Goal: Check status: Check status

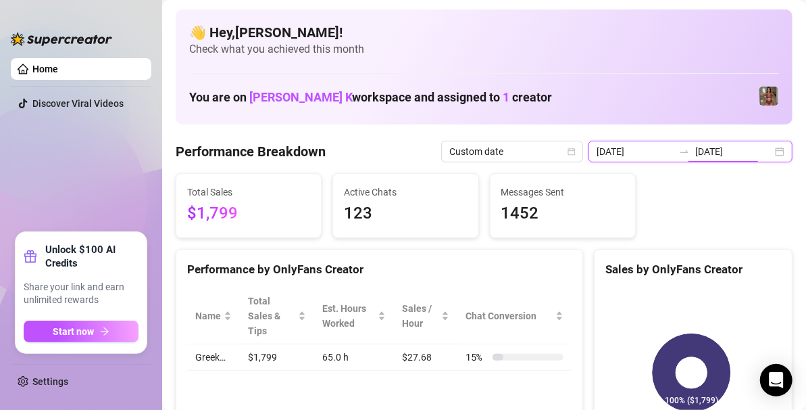
click at [728, 153] on input "[DATE]" at bounding box center [733, 151] width 77 height 15
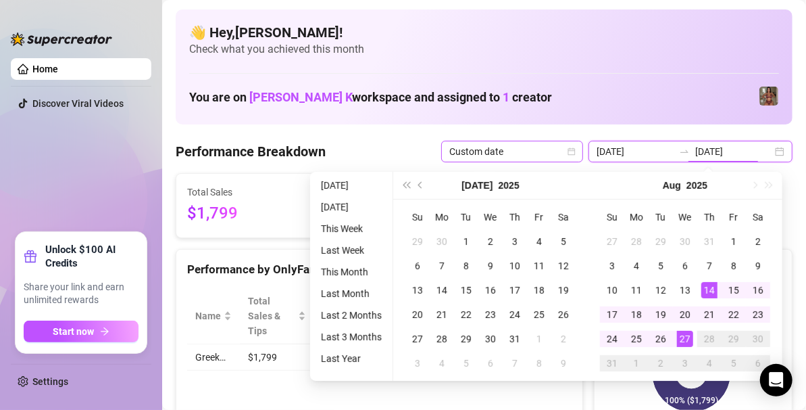
click at [539, 146] on span "Custom date" at bounding box center [512, 151] width 126 height 20
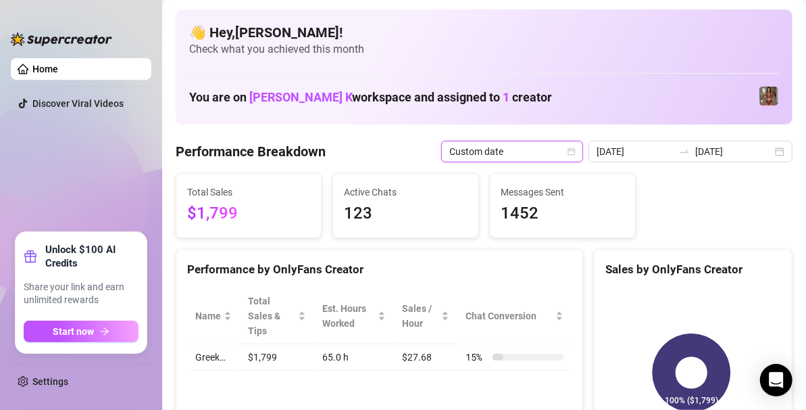
click at [539, 146] on span "Custom date" at bounding box center [512, 151] width 126 height 20
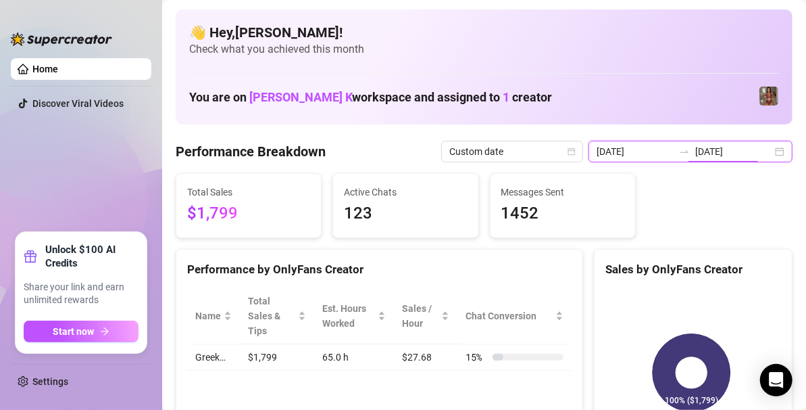
click at [732, 149] on input "[DATE]" at bounding box center [733, 151] width 77 height 15
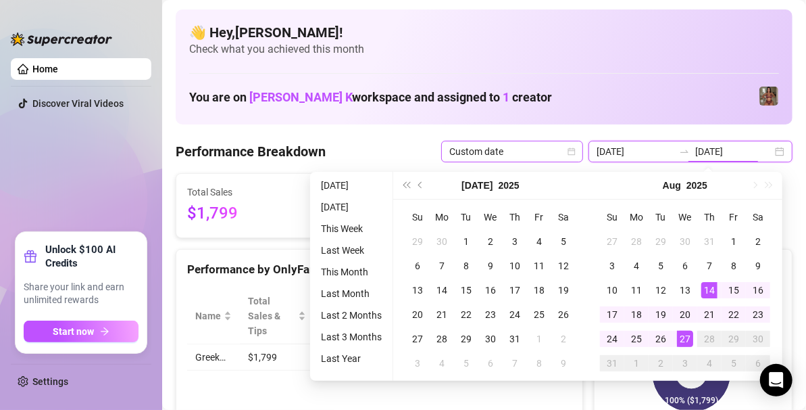
type input "[DATE]"
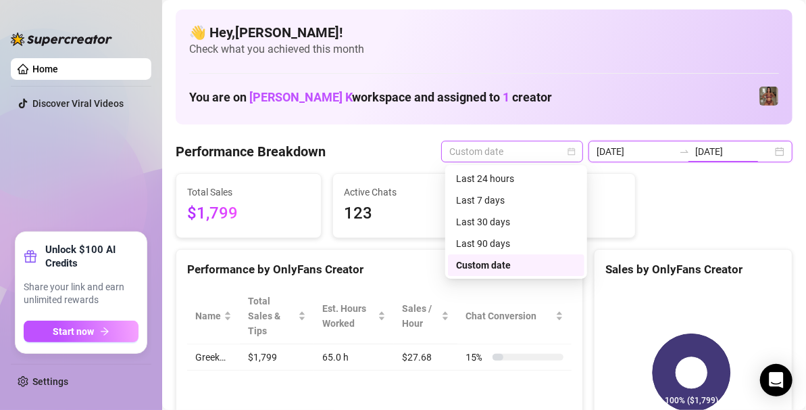
click at [529, 143] on span "Custom date" at bounding box center [512, 151] width 126 height 20
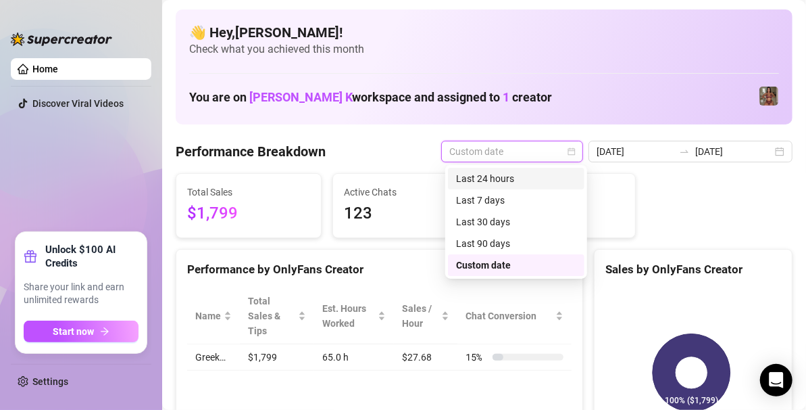
click at [508, 268] on div "Custom date" at bounding box center [516, 265] width 120 height 15
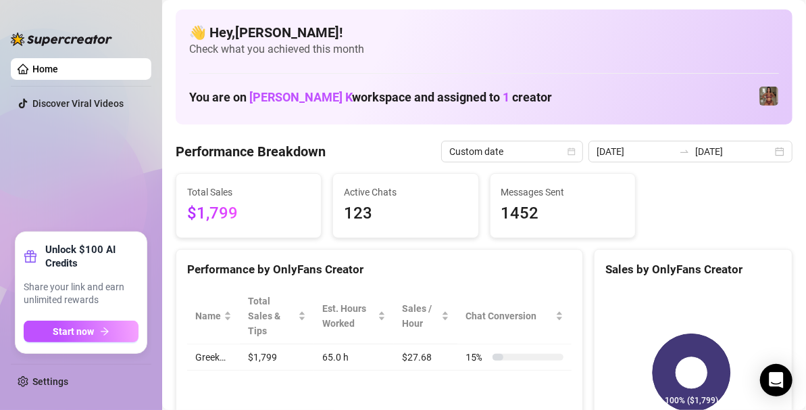
click at [508, 268] on div "Performance by OnlyFans Creator" at bounding box center [379, 269] width 385 height 18
click at [548, 160] on span "Custom date" at bounding box center [512, 151] width 126 height 20
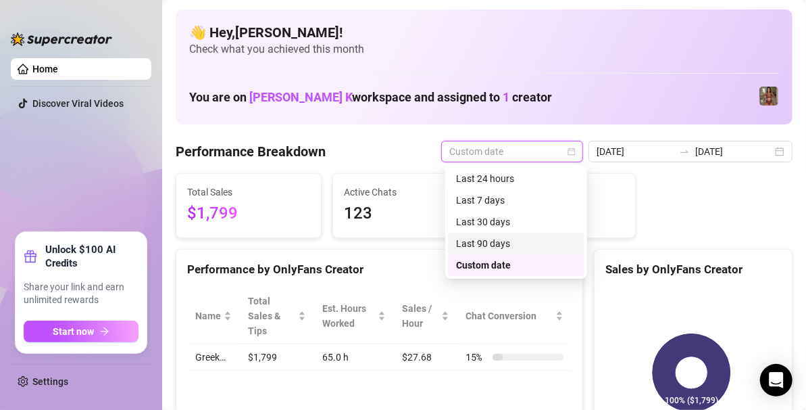
click at [491, 249] on div "Last 90 days" at bounding box center [516, 243] width 120 height 15
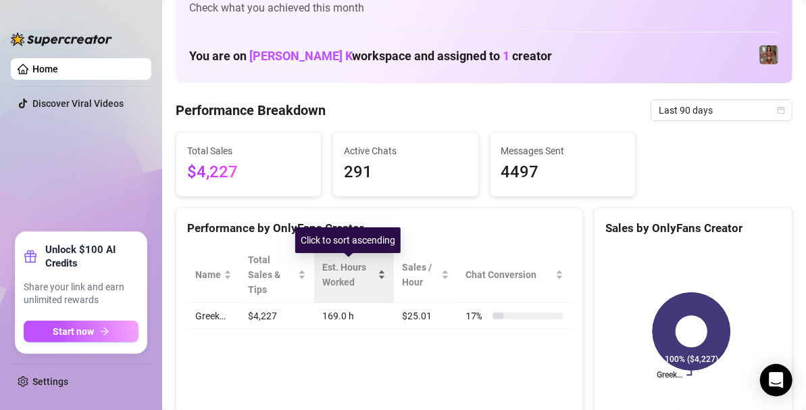
scroll to position [42, 0]
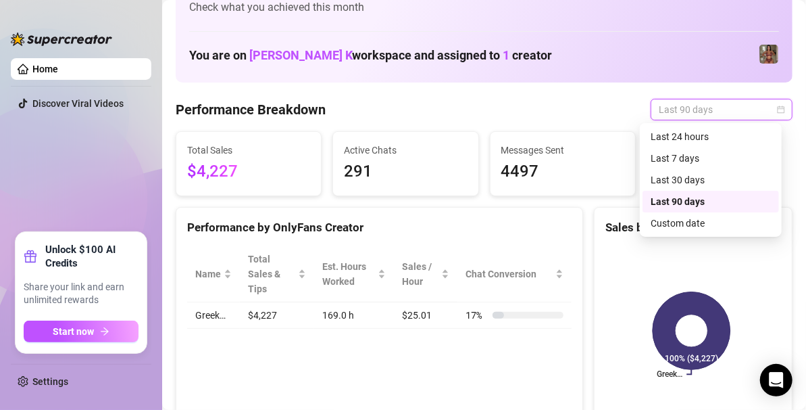
click at [670, 116] on span "Last 90 days" at bounding box center [722, 109] width 126 height 20
click at [678, 226] on div "Custom date" at bounding box center [711, 223] width 120 height 15
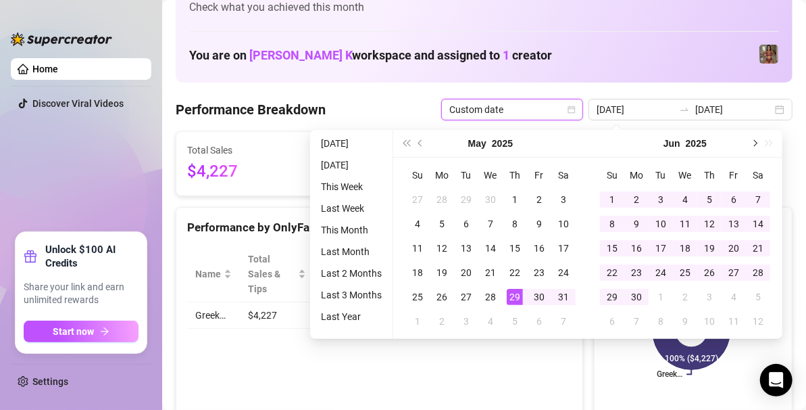
click at [756, 145] on button "Next month (PageDown)" at bounding box center [754, 143] width 15 height 27
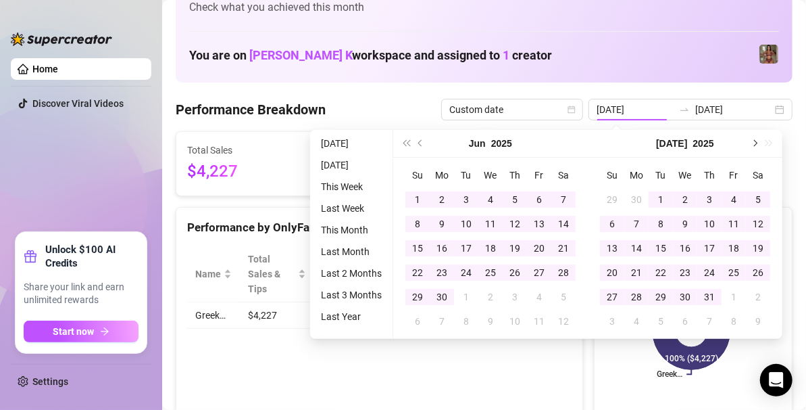
click at [754, 138] on button "Next month (PageDown)" at bounding box center [754, 143] width 15 height 27
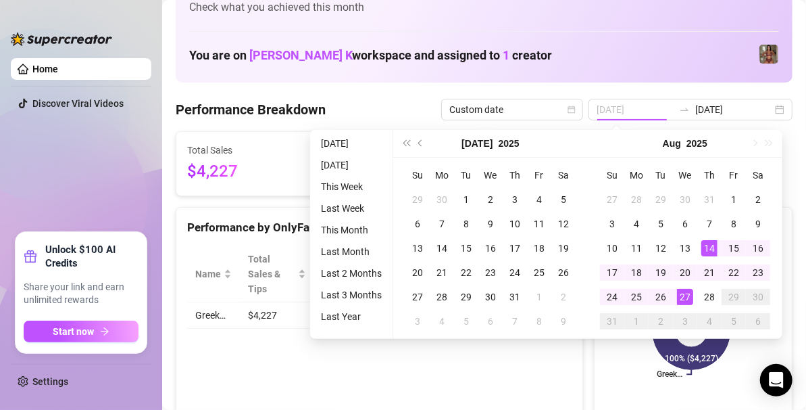
type input "[DATE]"
click at [712, 247] on div "14" at bounding box center [710, 248] width 16 height 16
type input "[DATE]"
click at [711, 291] on div "28" at bounding box center [710, 297] width 16 height 16
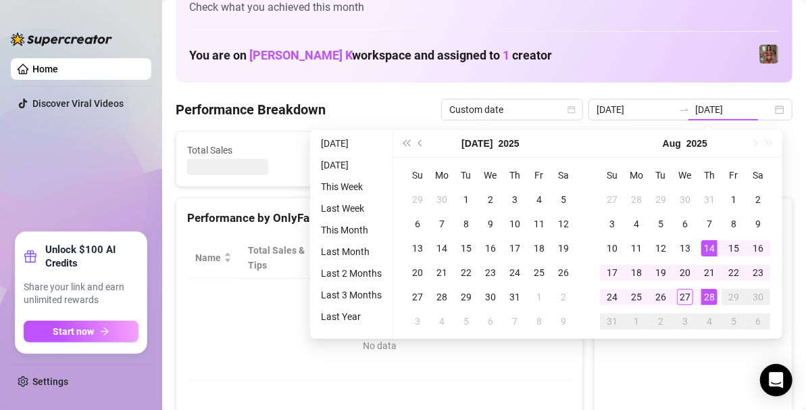
type input "[DATE]"
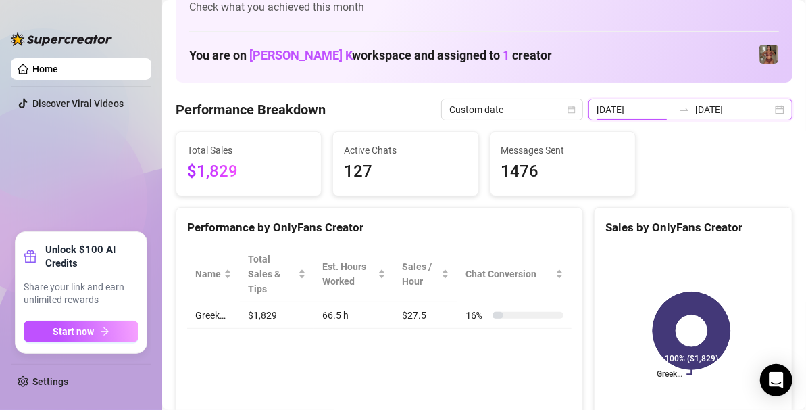
click at [636, 109] on input "[DATE]" at bounding box center [635, 109] width 77 height 15
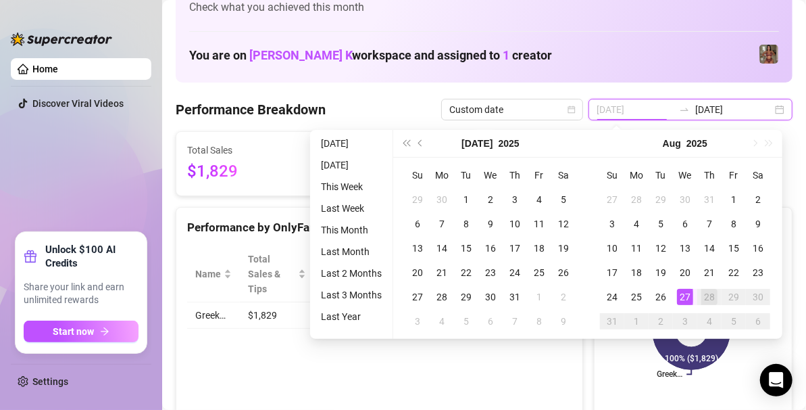
type input "[DATE]"
click at [687, 295] on div "27" at bounding box center [685, 297] width 16 height 16
type input "[DATE]"
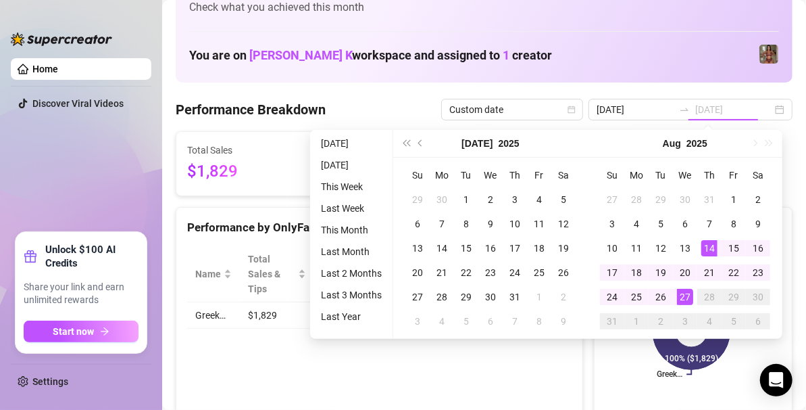
click at [716, 249] on div "14" at bounding box center [710, 248] width 16 height 16
type input "[DATE]"
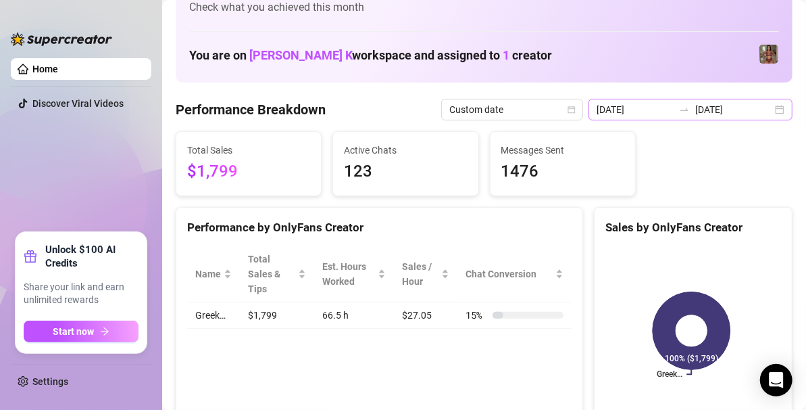
click at [773, 111] on div "[DATE] [DATE]" at bounding box center [691, 110] width 204 height 22
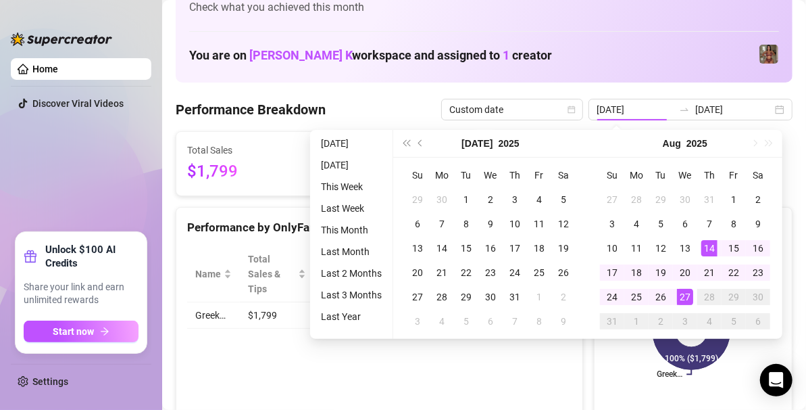
click at [707, 293] on div "28" at bounding box center [710, 297] width 16 height 16
type input "[DATE]"
click at [710, 236] on td "14" at bounding box center [710, 248] width 24 height 24
type input "[DATE]"
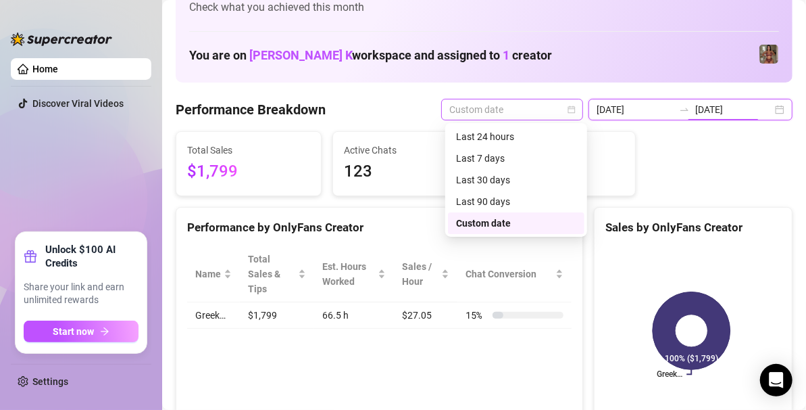
click at [558, 106] on span "Custom date" at bounding box center [512, 109] width 126 height 20
click at [513, 139] on div "Last 24 hours" at bounding box center [516, 136] width 120 height 15
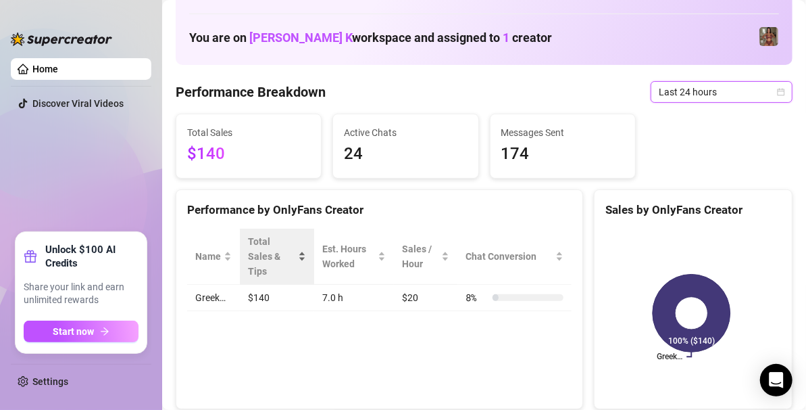
scroll to position [59, 0]
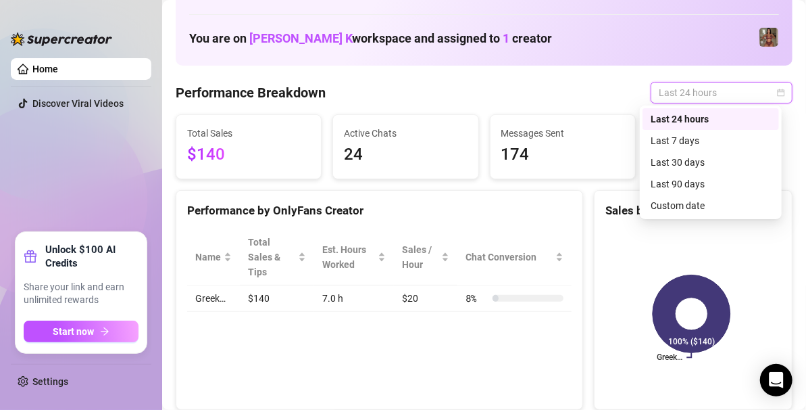
click at [685, 87] on span "Last 24 hours" at bounding box center [722, 92] width 126 height 20
click at [670, 205] on div "Custom date" at bounding box center [711, 205] width 120 height 15
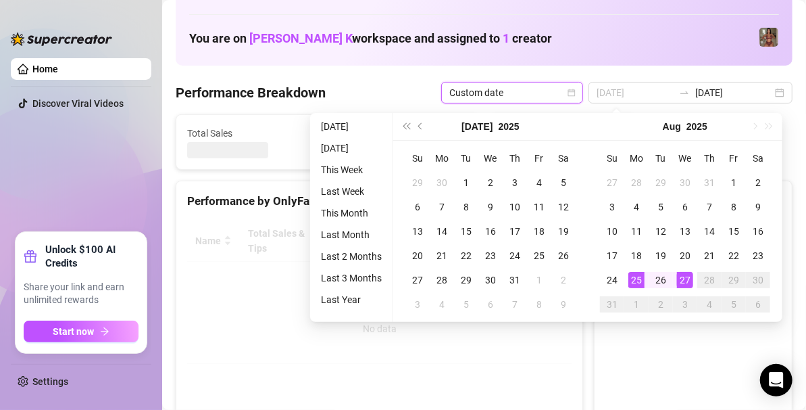
click at [685, 281] on div "27" at bounding box center [685, 280] width 16 height 16
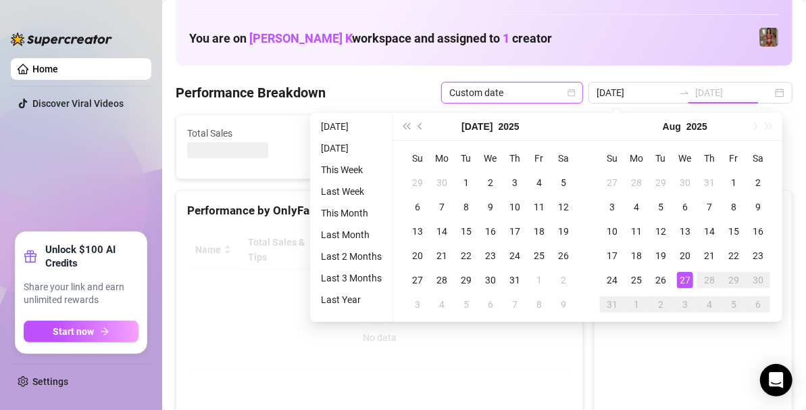
drag, startPoint x: 685, startPoint y: 281, endPoint x: 718, endPoint y: 363, distance: 88.5
click at [685, 281] on div "27" at bounding box center [685, 280] width 16 height 16
click at [685, 281] on canvas at bounding box center [692, 330] width 172 height 203
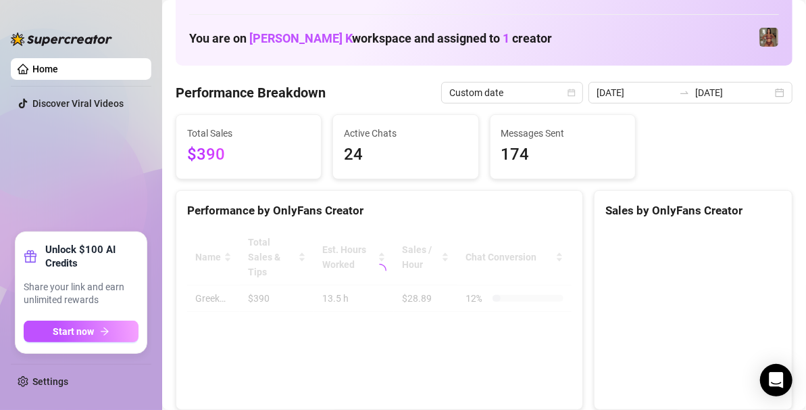
click at [688, 275] on div at bounding box center [694, 313] width 176 height 169
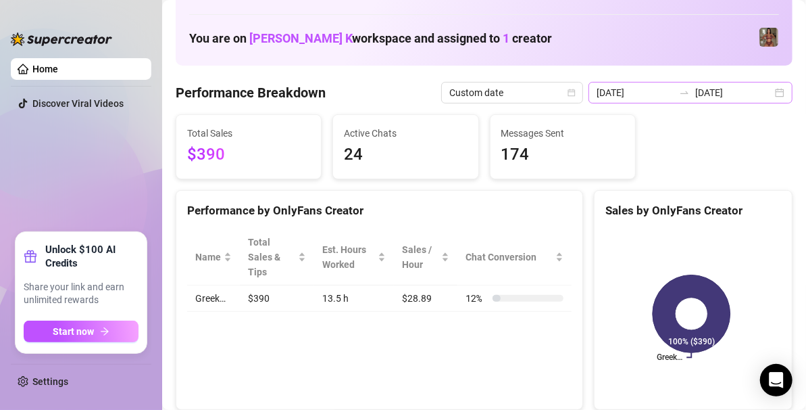
click at [775, 91] on div "[DATE] [DATE]" at bounding box center [691, 93] width 204 height 22
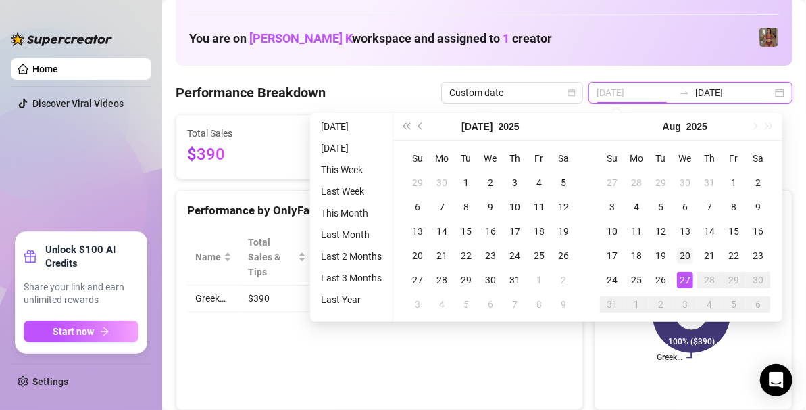
type input "[DATE]"
click at [691, 255] on div "20" at bounding box center [685, 255] width 16 height 16
type input "[DATE]"
click at [708, 251] on div "21" at bounding box center [710, 255] width 16 height 16
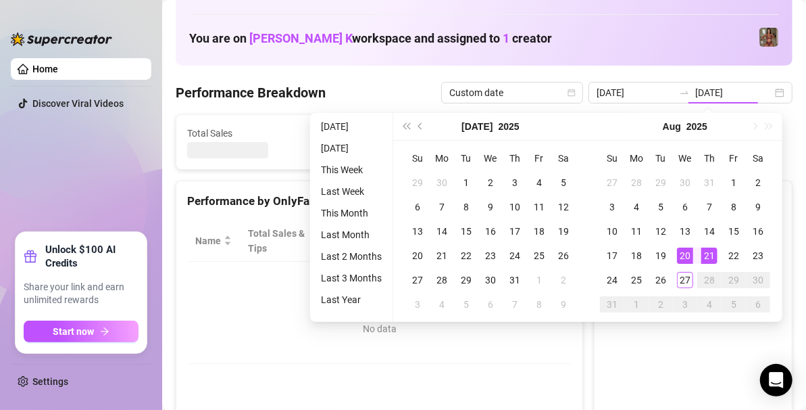
type input "[DATE]"
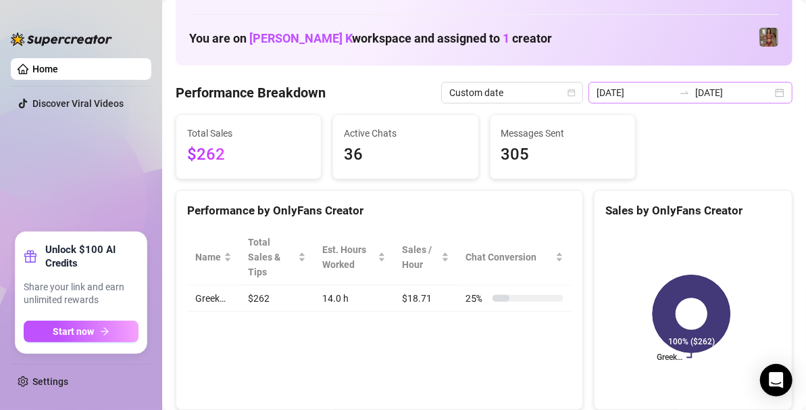
click at [770, 89] on div "[DATE] [DATE]" at bounding box center [691, 93] width 204 height 22
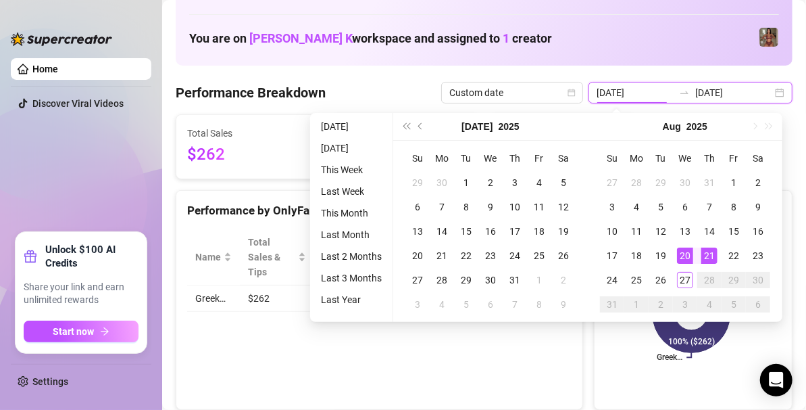
type input "[DATE]"
click at [706, 258] on div "21" at bounding box center [710, 255] width 16 height 16
type input "[DATE]"
click at [687, 277] on div "27" at bounding box center [685, 280] width 16 height 16
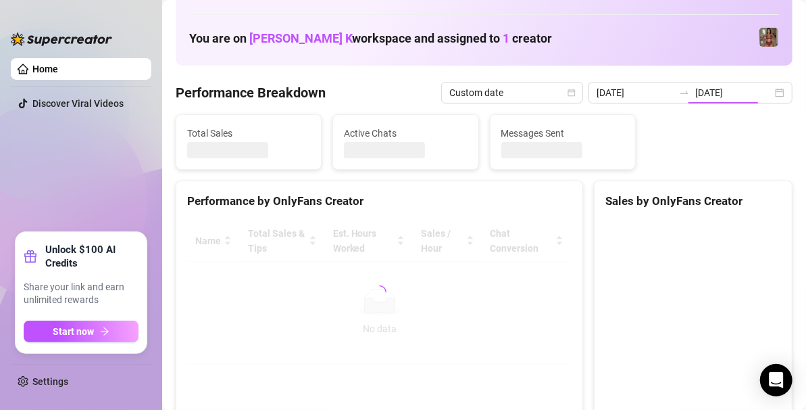
type input "[DATE]"
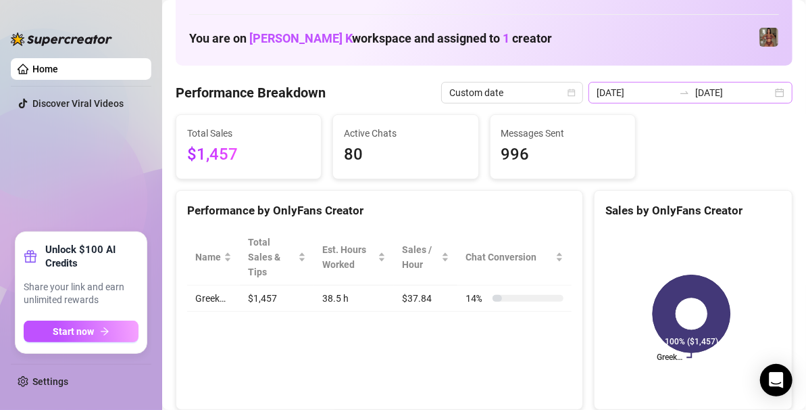
click at [768, 92] on div "[DATE] [DATE]" at bounding box center [691, 93] width 204 height 22
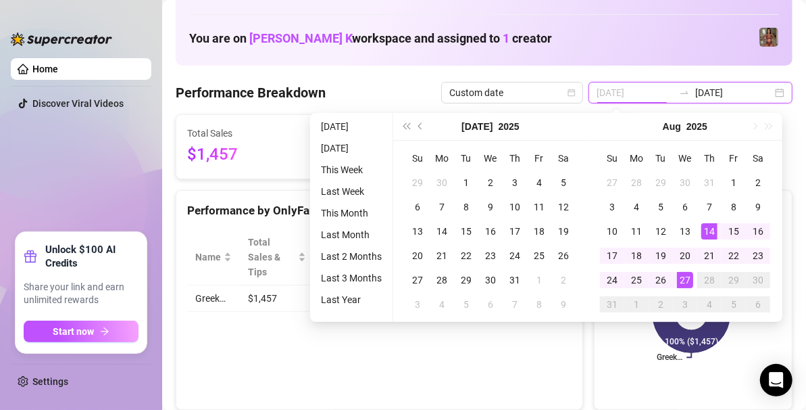
type input "[DATE]"
click at [707, 233] on div "14" at bounding box center [710, 231] width 16 height 16
type input "[DATE]"
click at [682, 276] on div "27" at bounding box center [685, 280] width 16 height 16
type input "[DATE]"
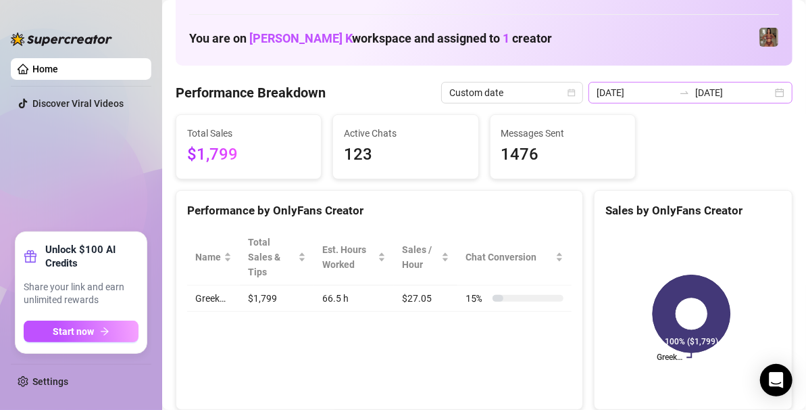
click at [775, 96] on div "[DATE] [DATE]" at bounding box center [691, 93] width 204 height 22
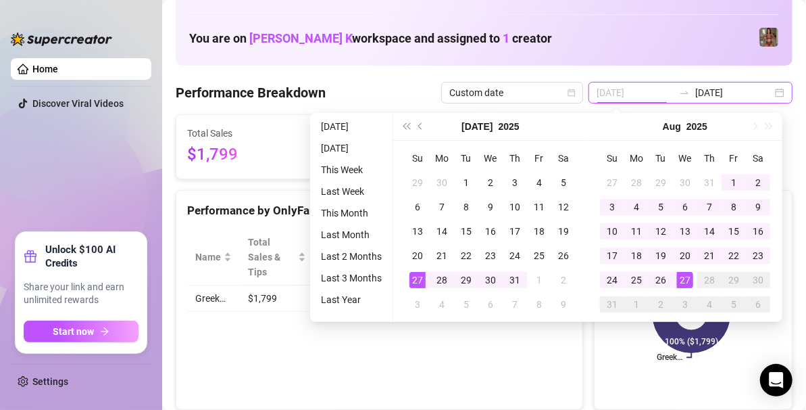
type input "[DATE]"
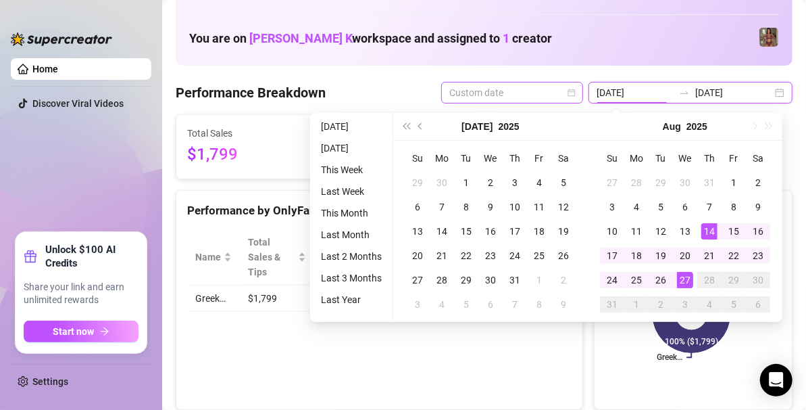
click at [508, 92] on span "Custom date" at bounding box center [512, 92] width 126 height 20
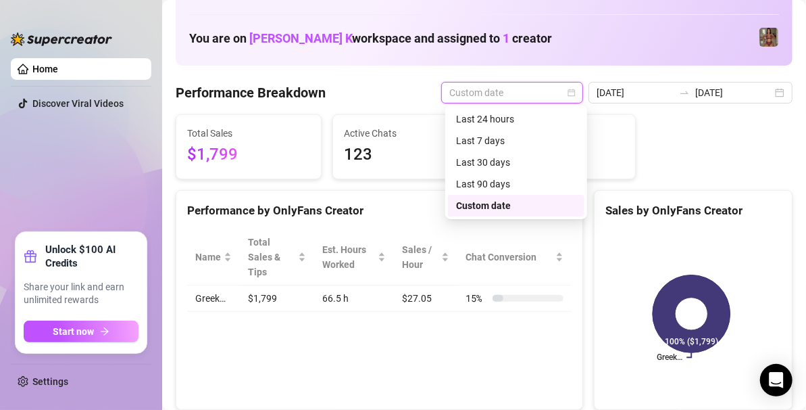
click at [486, 205] on div "Custom date" at bounding box center [516, 205] width 120 height 15
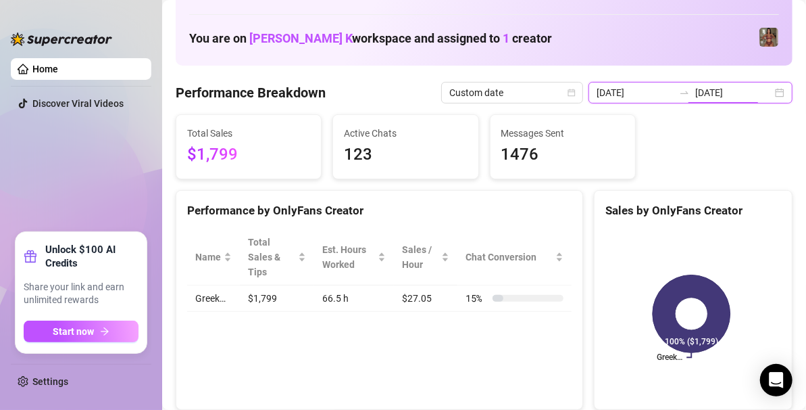
click at [695, 97] on input "[DATE]" at bounding box center [733, 92] width 77 height 15
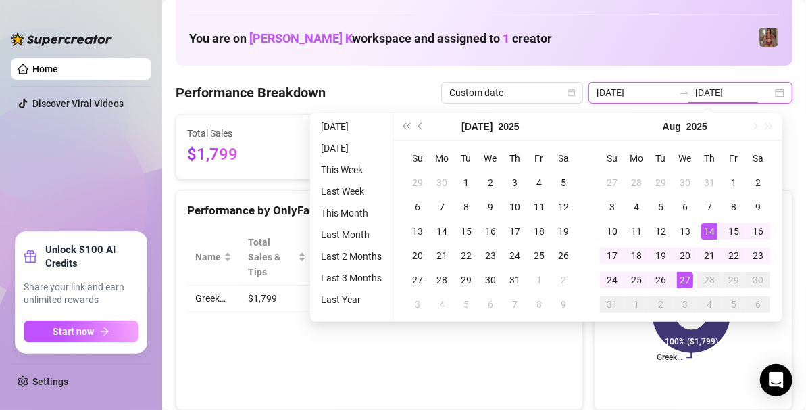
click at [740, 91] on input "[DATE]" at bounding box center [733, 92] width 77 height 15
